Goal: Find specific page/section: Find specific page/section

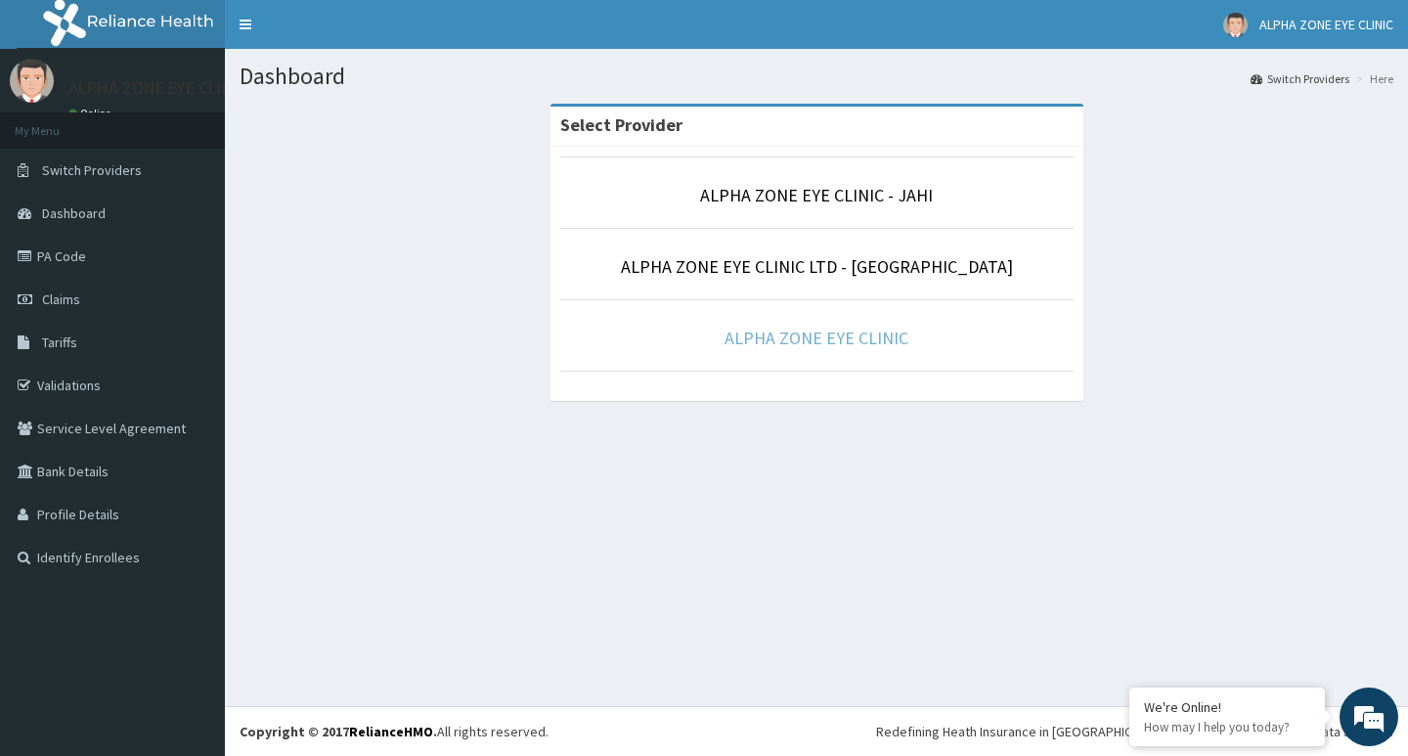
click at [841, 339] on link "ALPHA ZONE EYE CLINIC" at bounding box center [816, 338] width 184 height 22
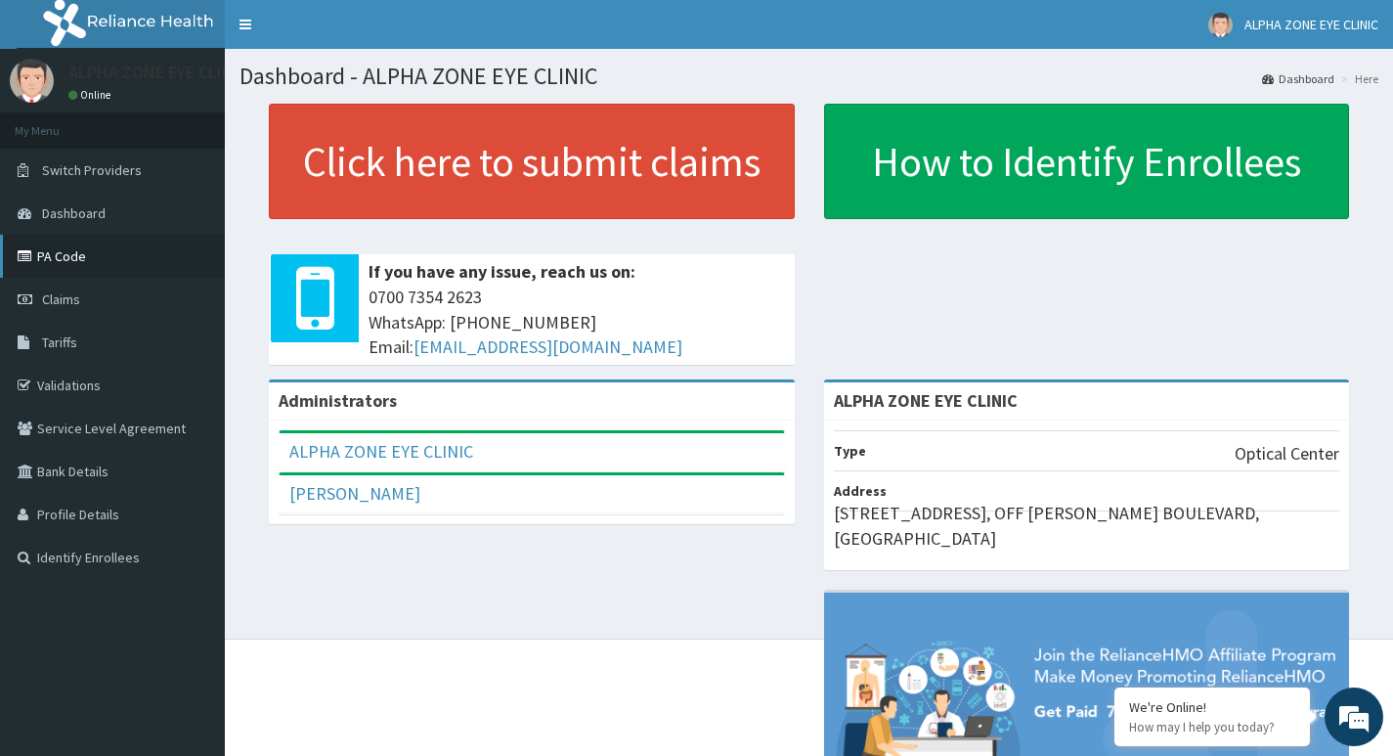
click at [75, 255] on link "PA Code" at bounding box center [112, 256] width 225 height 43
